Goal: Task Accomplishment & Management: Use online tool/utility

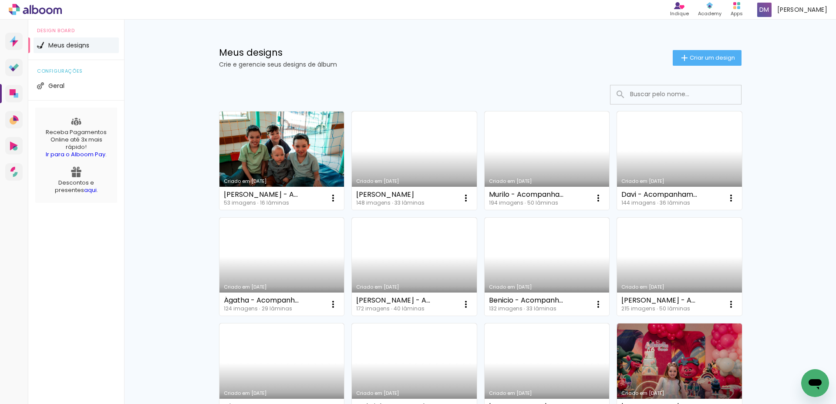
click at [301, 165] on link "Criado em [DATE]" at bounding box center [281, 160] width 125 height 98
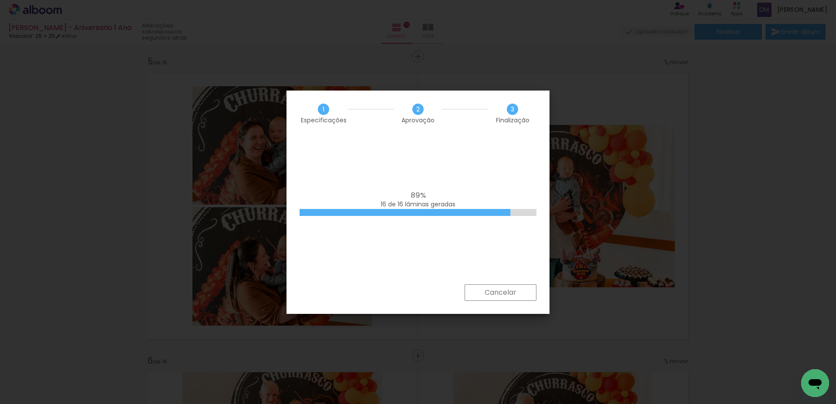
scroll to position [0, 1460]
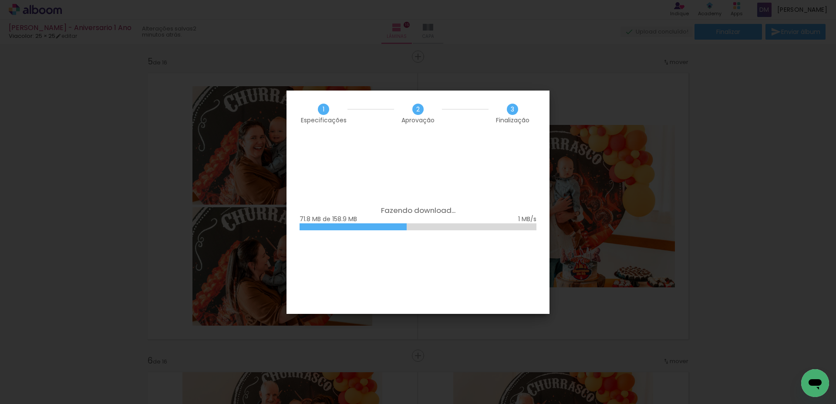
scroll to position [0, 1460]
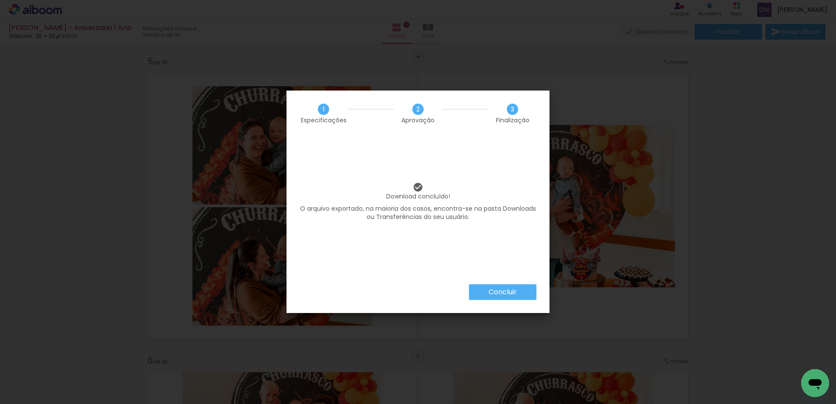
scroll to position [0, 1460]
click at [0, 0] on slot "Concluir" at bounding box center [0, 0] width 0 height 0
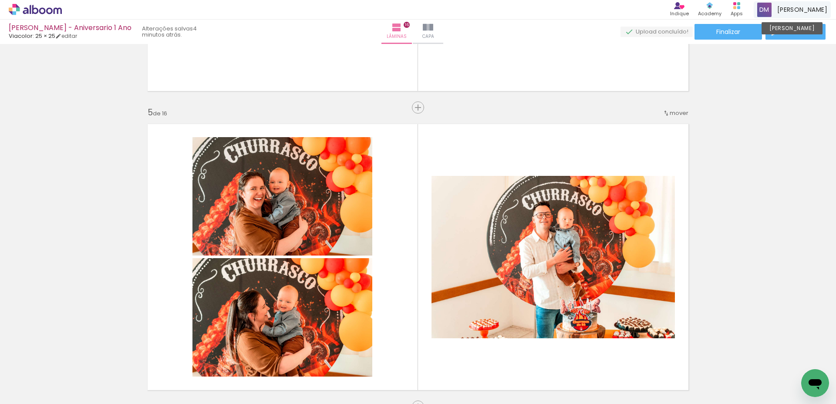
scroll to position [1140, 0]
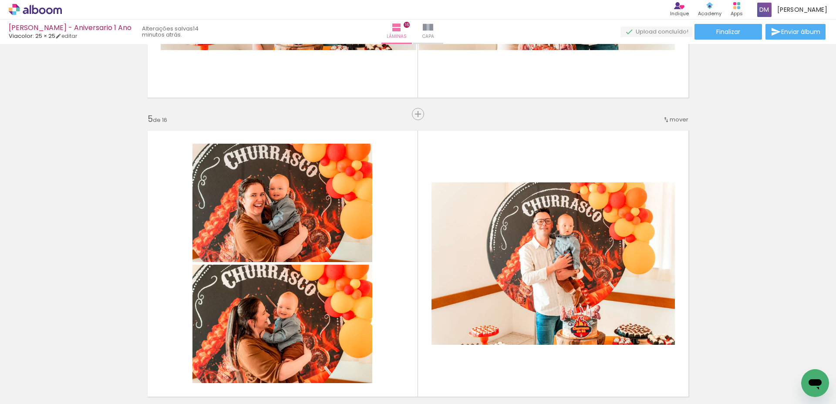
scroll to position [0, 1460]
